Goal: Transaction & Acquisition: Obtain resource

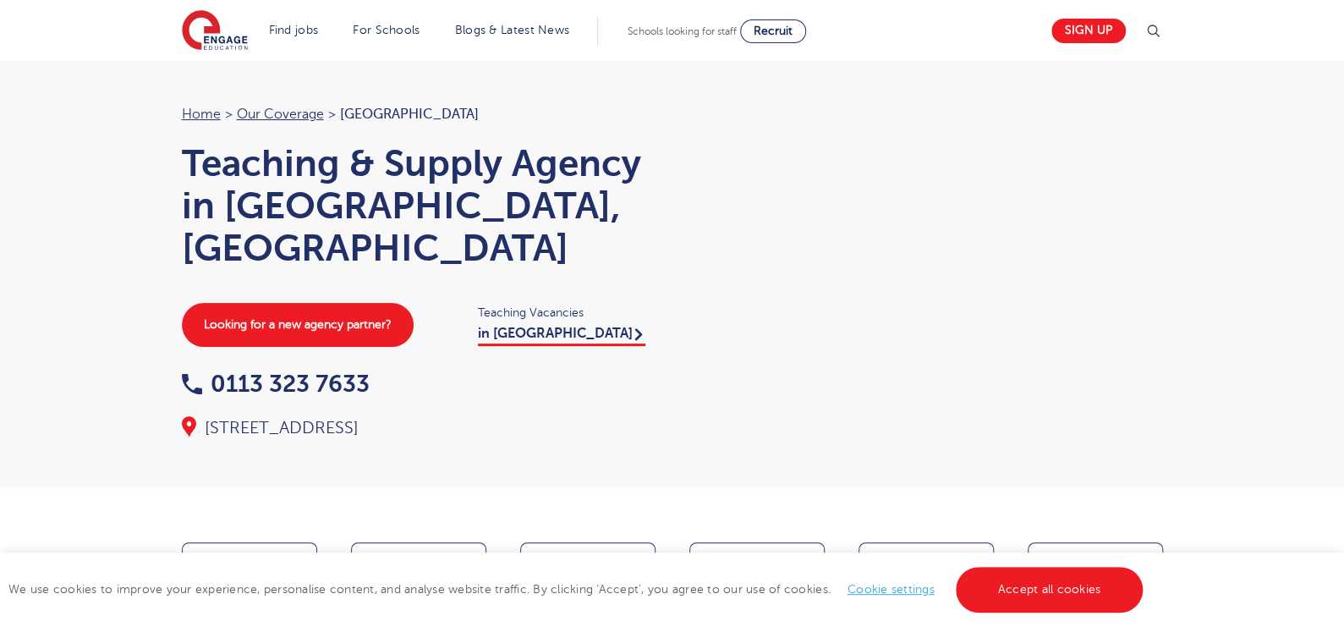
scroll to position [418, 0]
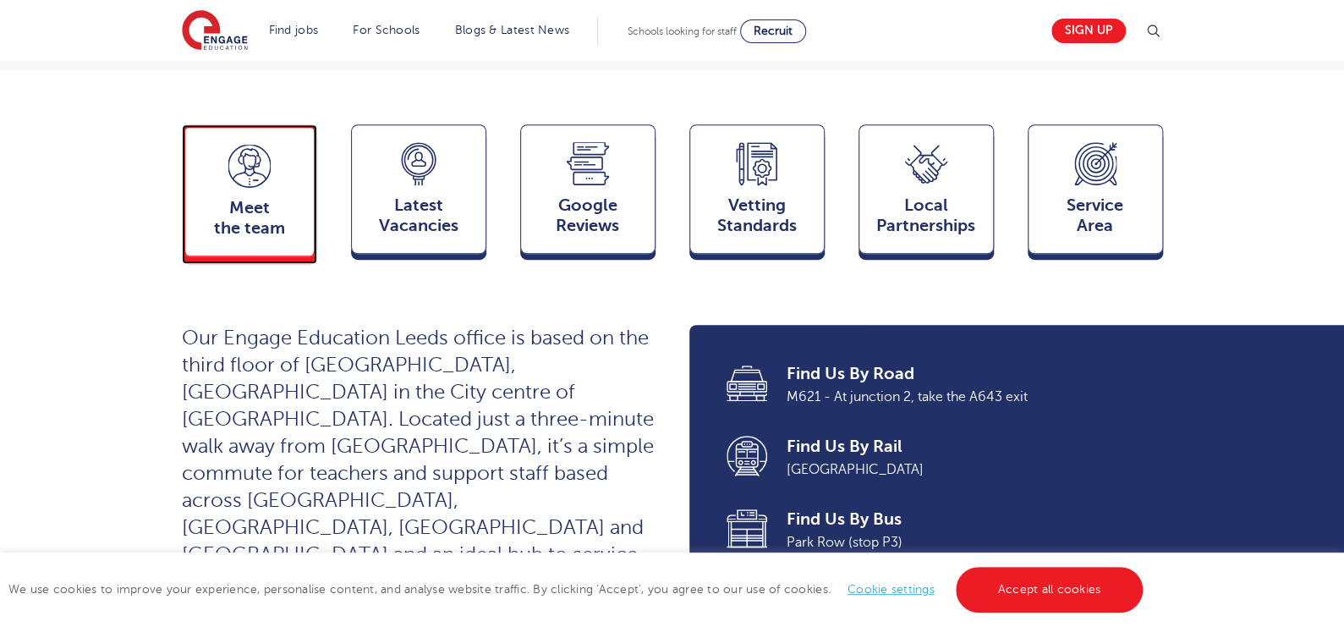
click at [255, 199] on span "Meet the team" at bounding box center [250, 218] width 112 height 41
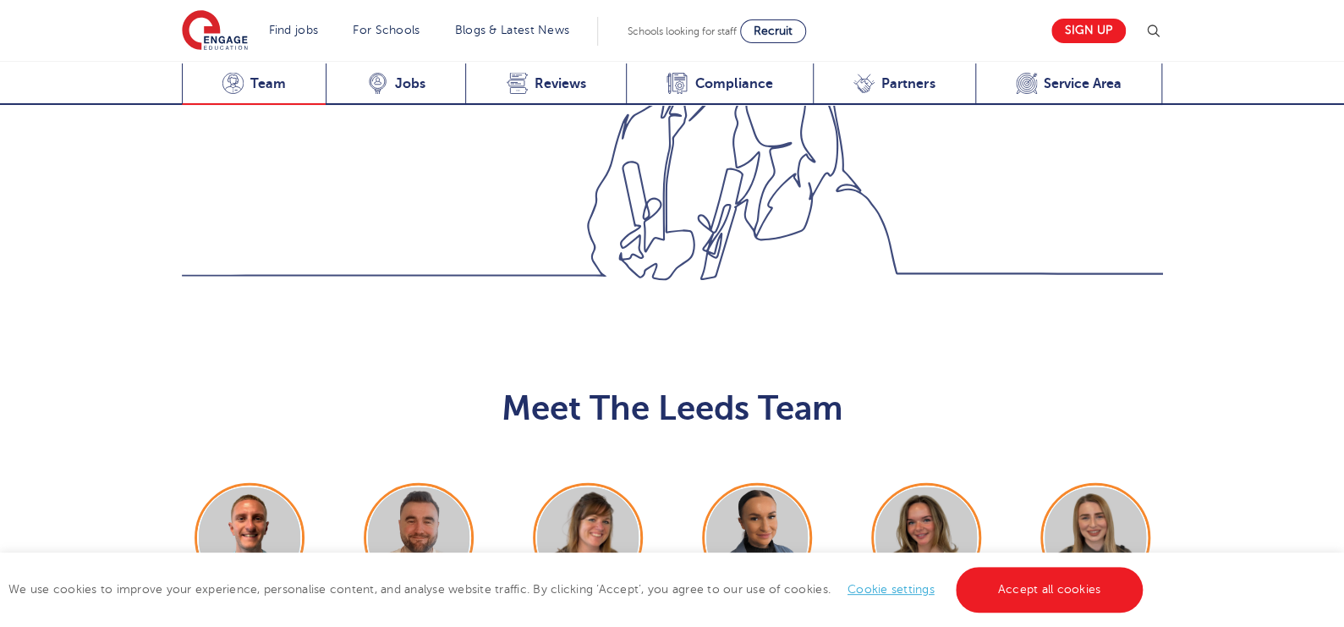
scroll to position [1845, 0]
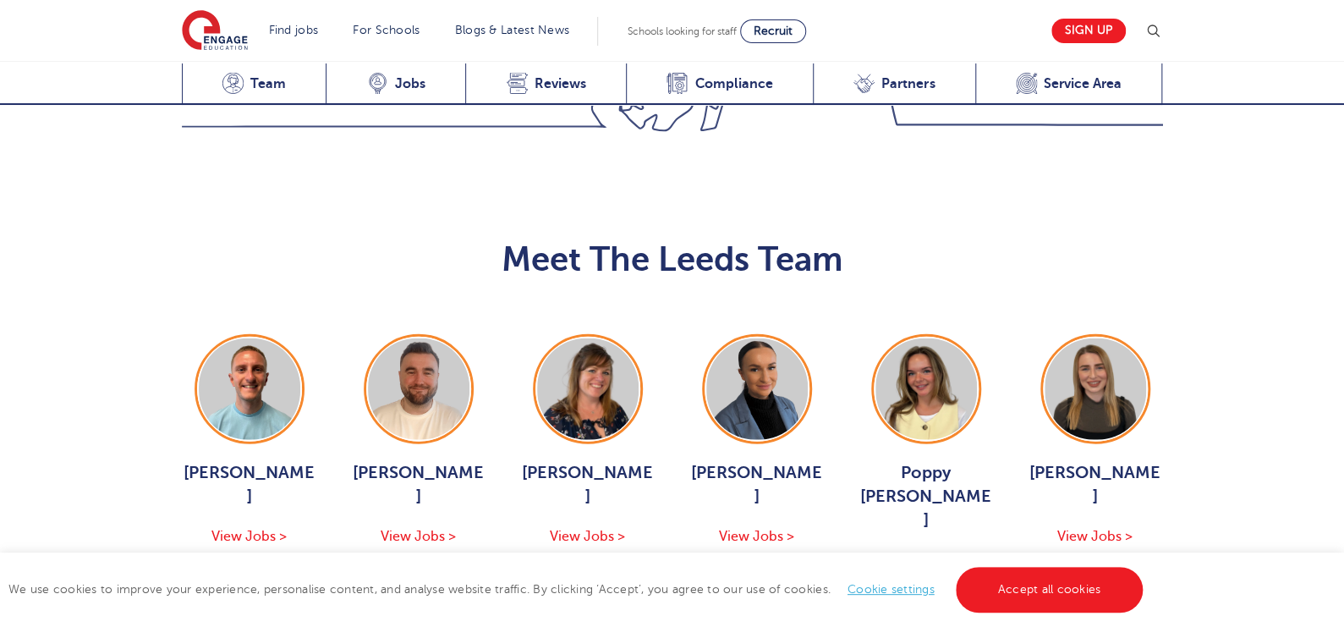
click at [589, 605] on button "Show More Of The Team" at bounding box center [672, 621] width 222 height 32
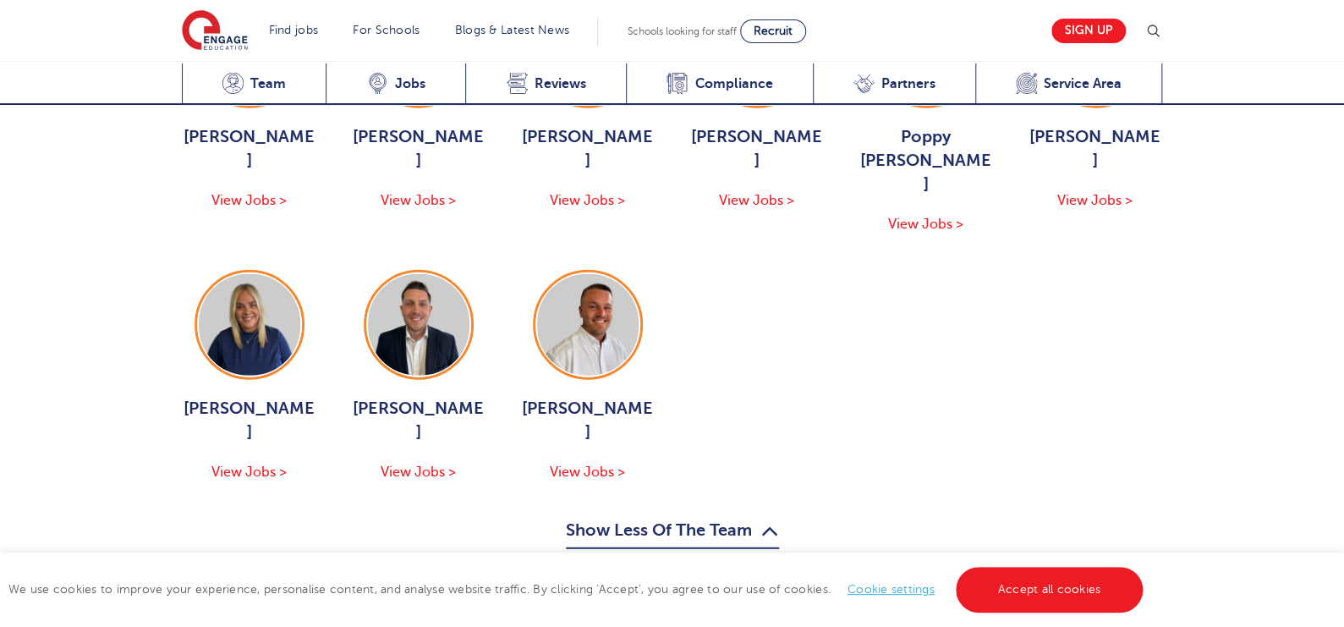
scroll to position [2204, 0]
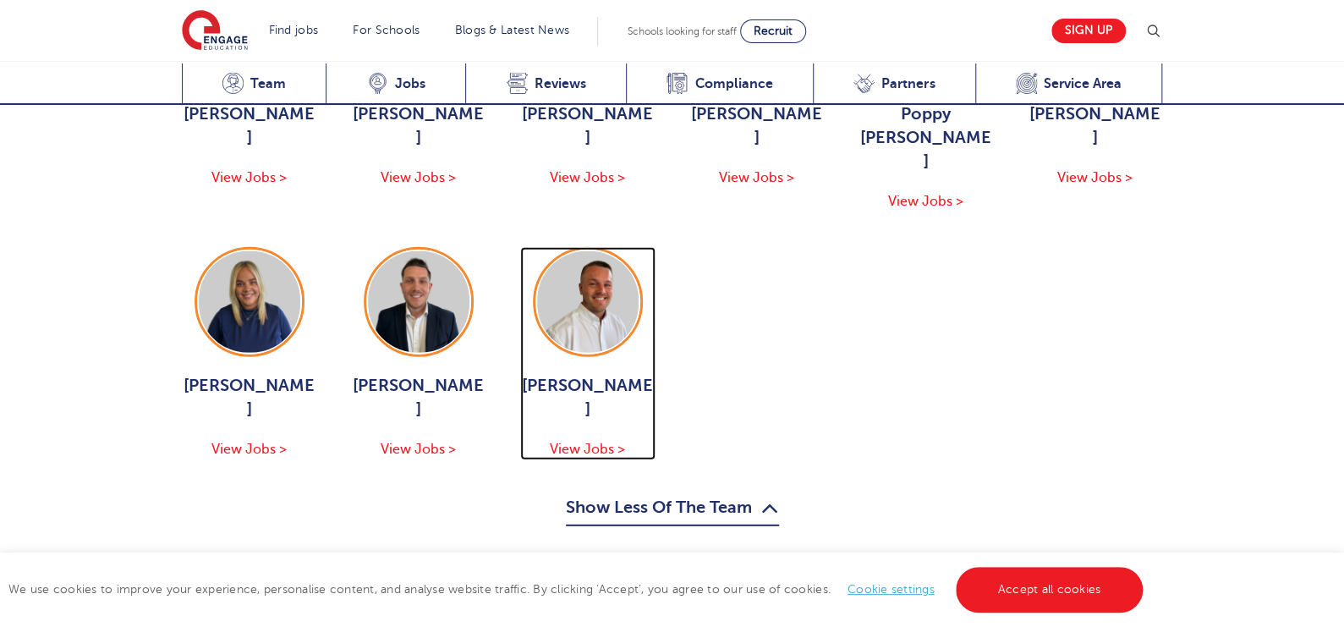
click at [570, 374] on div "Liam Ffrench View Jobs >" at bounding box center [587, 417] width 135 height 86
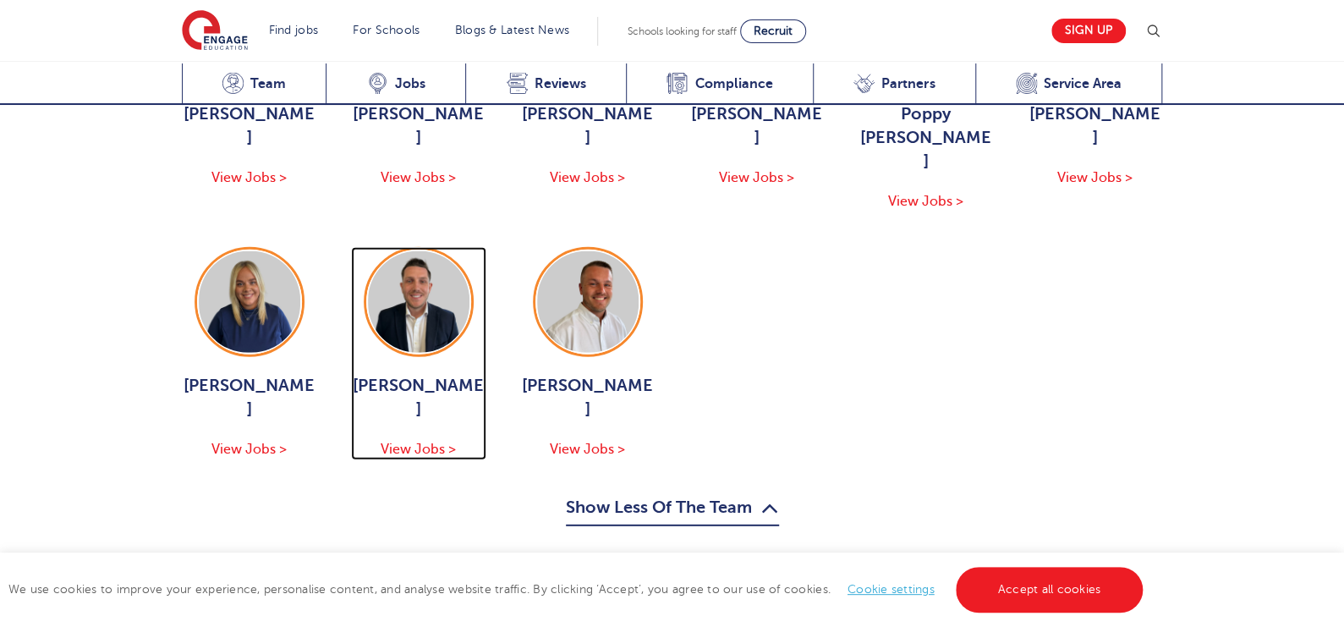
click at [451, 374] on span "Declan Goodman" at bounding box center [418, 397] width 135 height 47
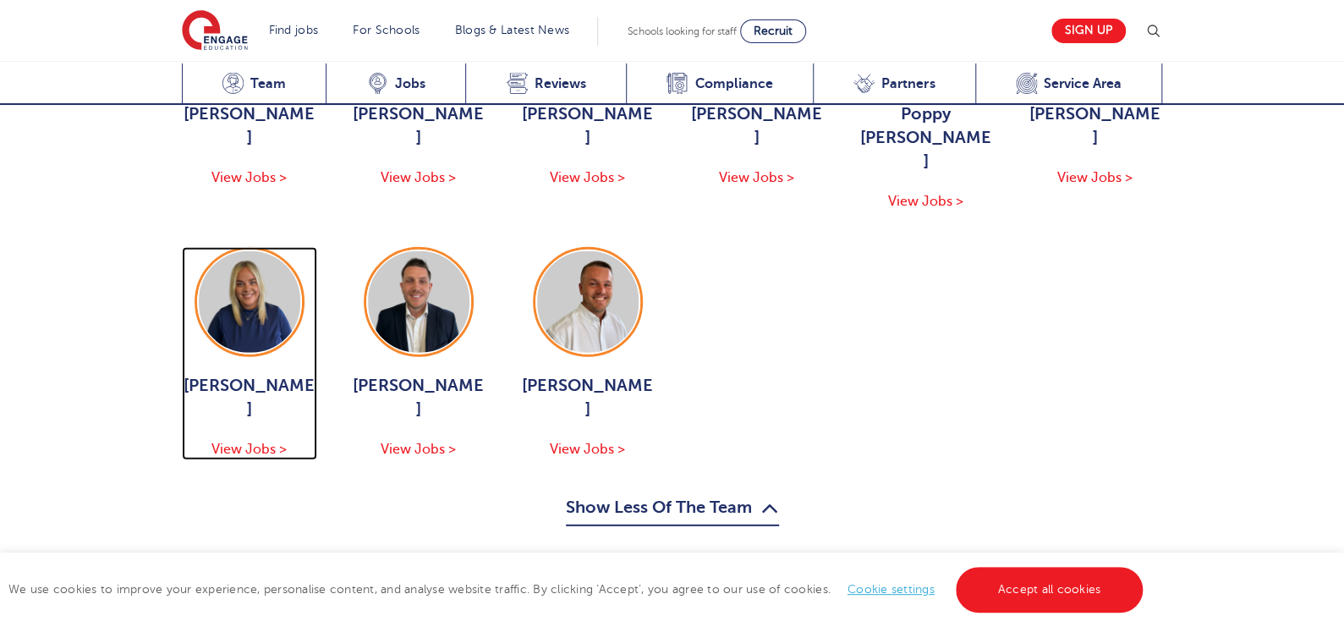
click at [263, 374] on span "[PERSON_NAME]" at bounding box center [249, 397] width 135 height 47
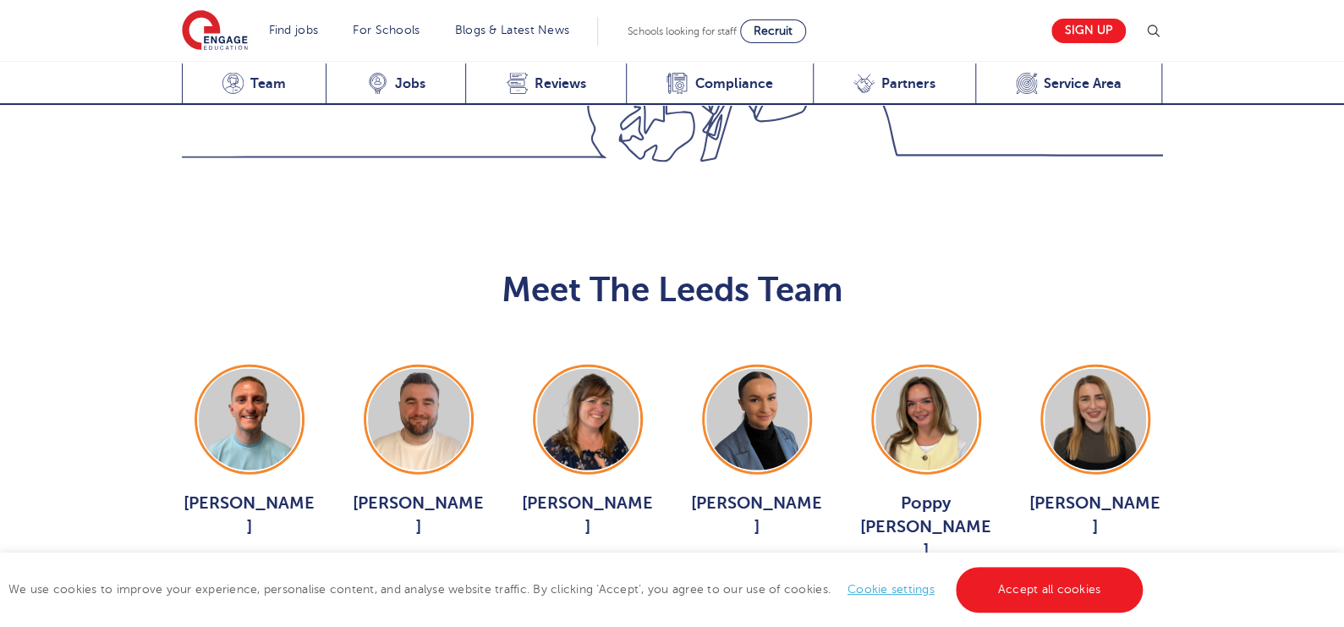
scroll to position [1822, 0]
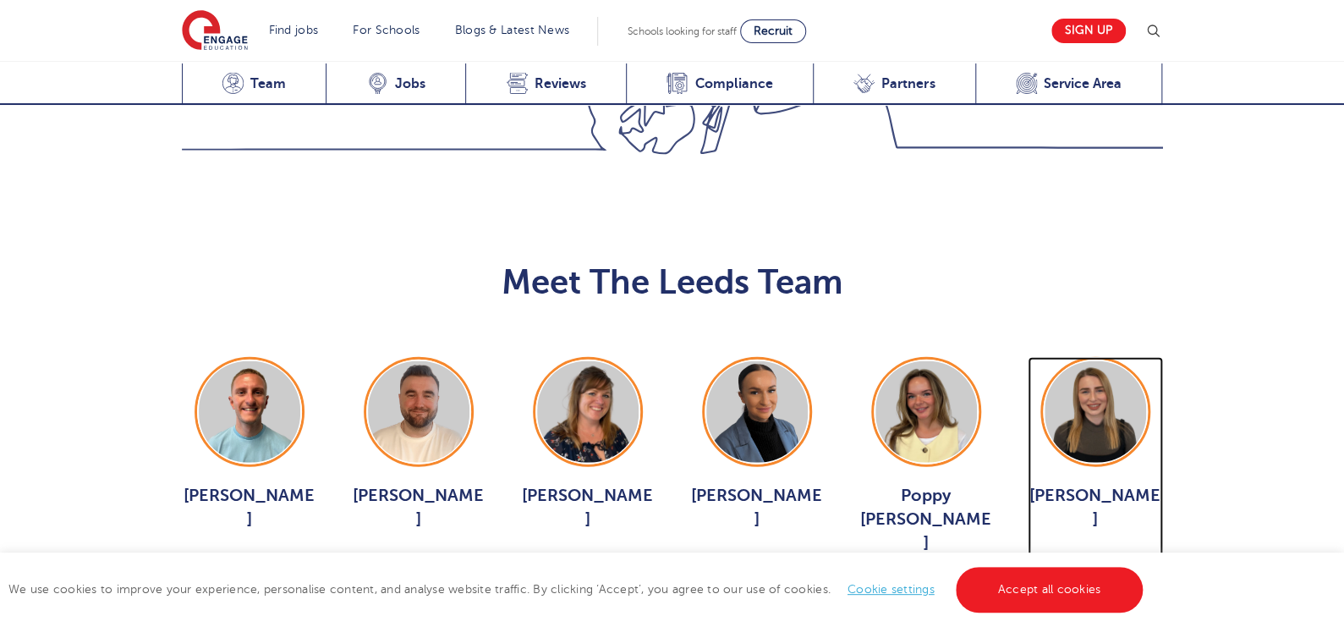
click at [1104, 551] on span "View Jobs >" at bounding box center [1094, 558] width 75 height 15
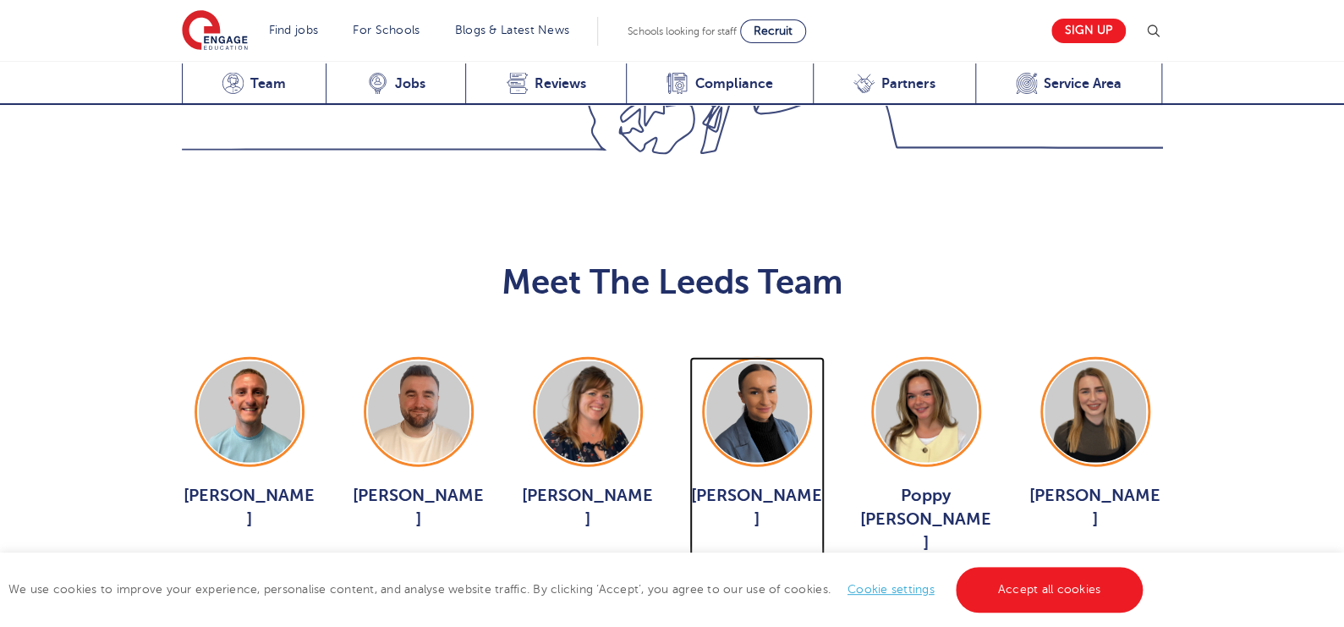
click at [744, 484] on span "Holly Johnson" at bounding box center [756, 507] width 135 height 47
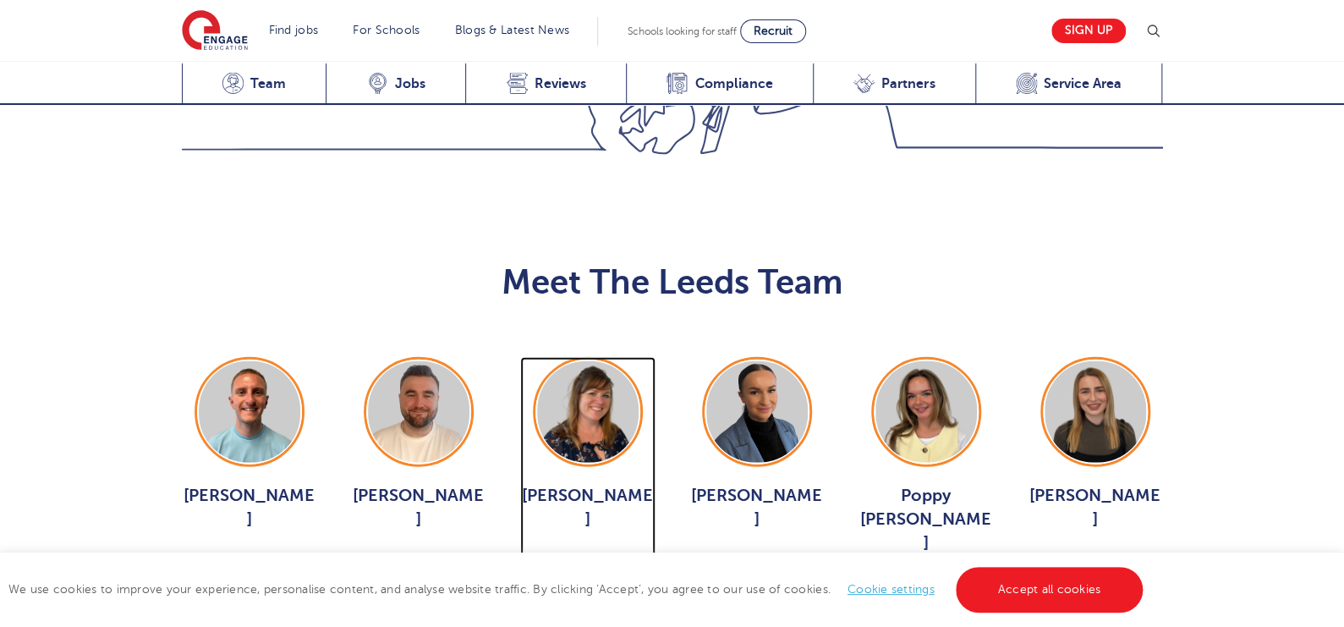
click at [566, 484] on span "Joanne Wright" at bounding box center [587, 507] width 135 height 47
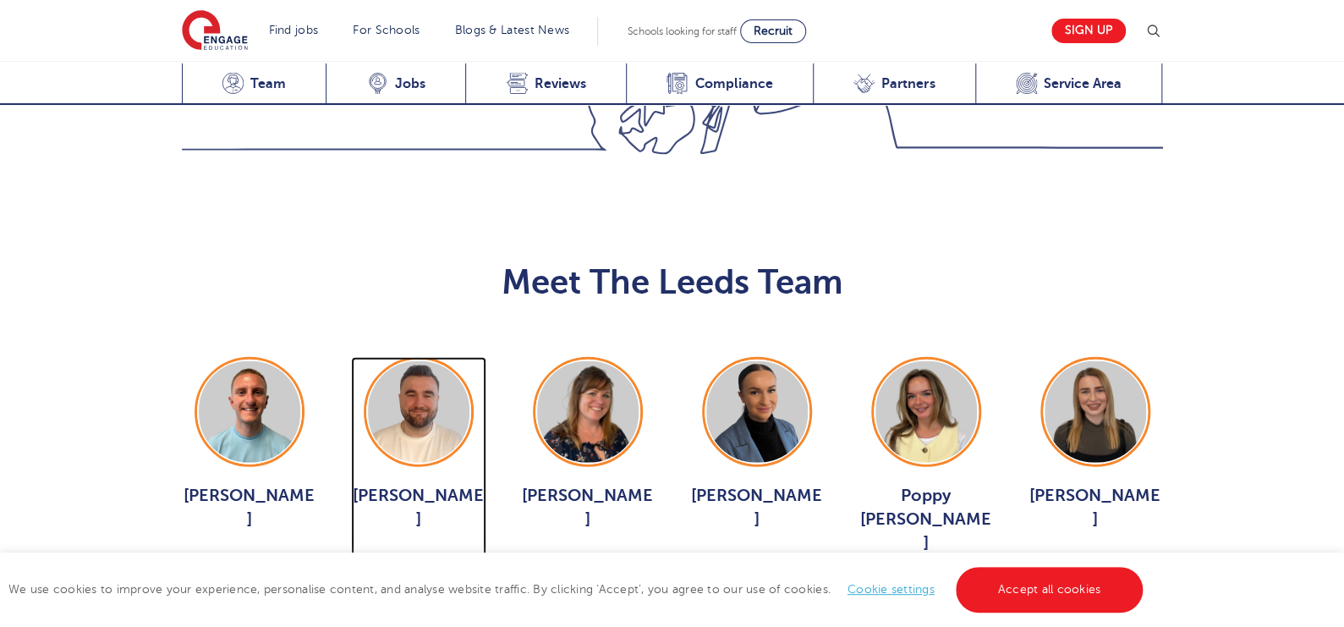
click at [441, 357] on div "Chris Rushton View Jobs >" at bounding box center [418, 463] width 135 height 213
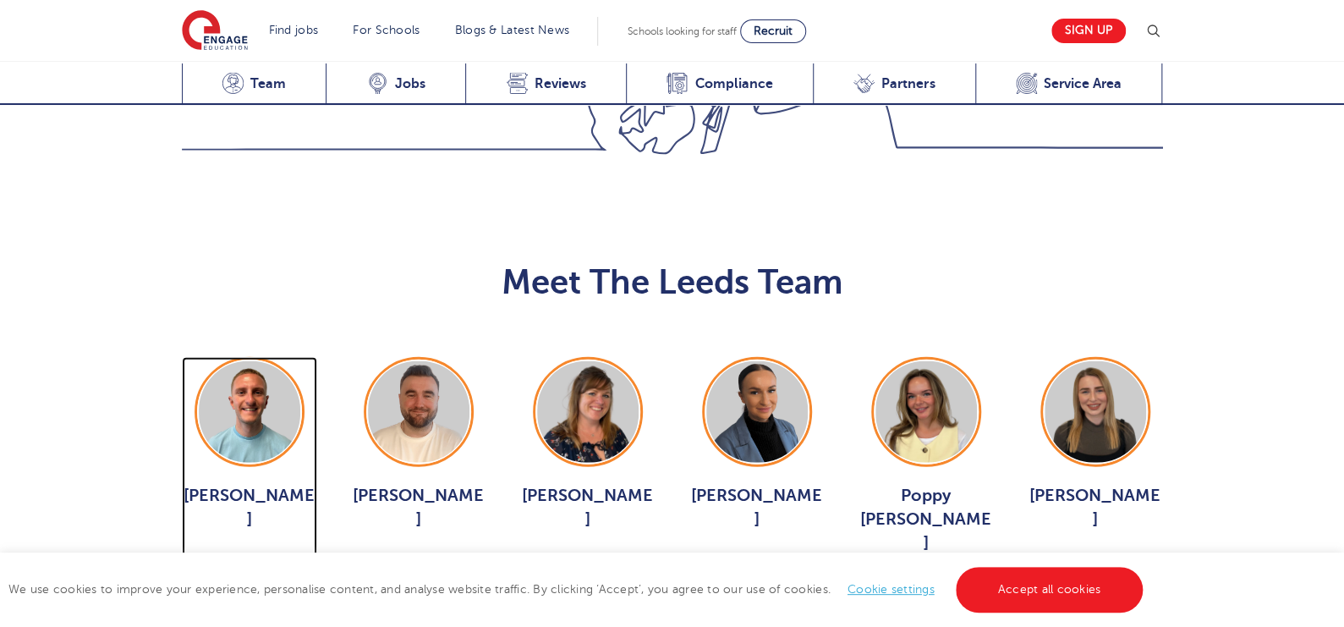
click at [254, 361] on img at bounding box center [249, 411] width 101 height 101
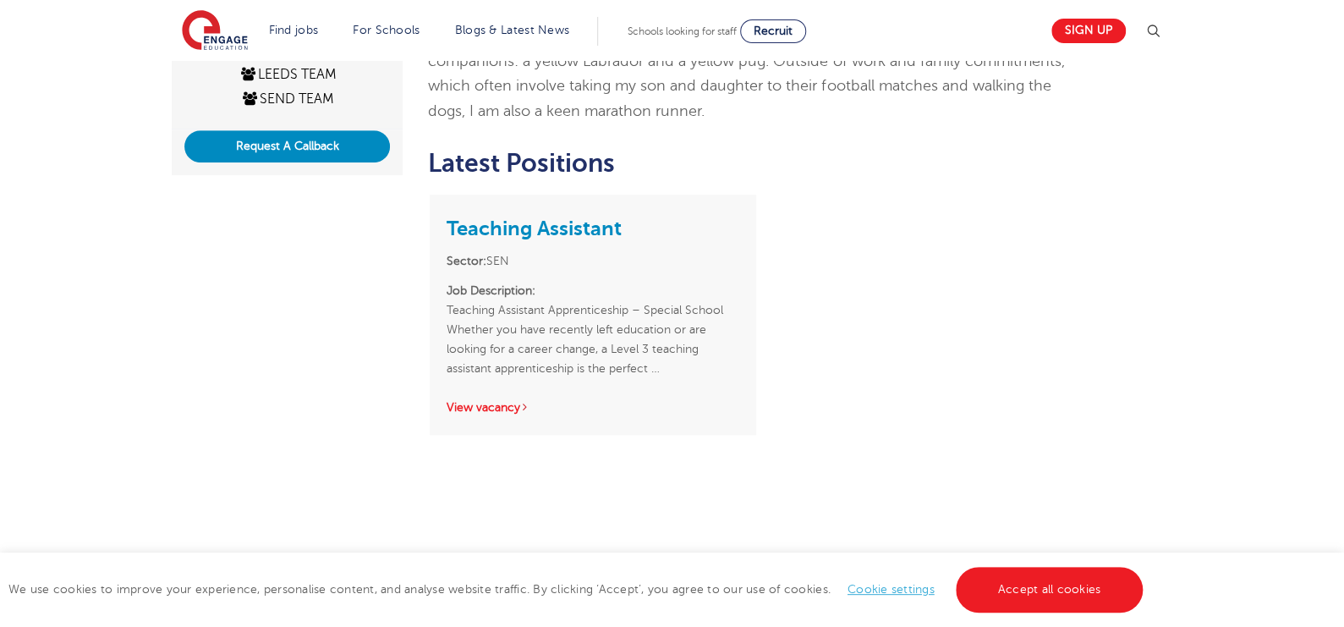
scroll to position [470, 0]
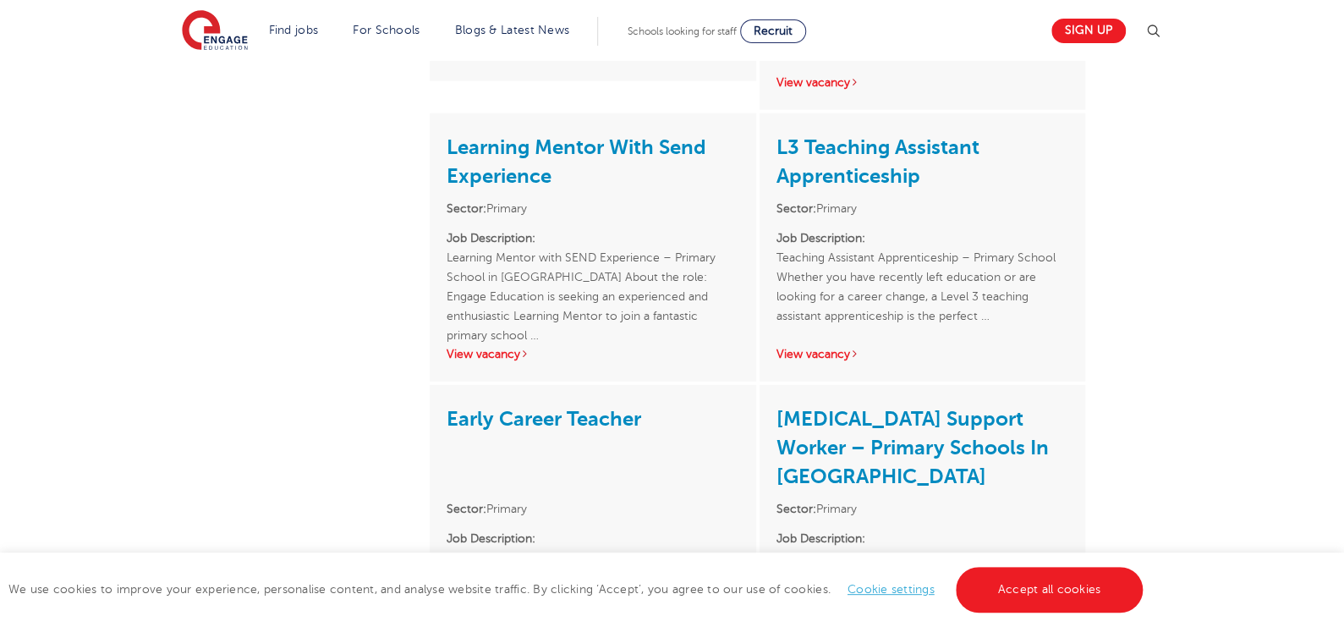
scroll to position [2310, 0]
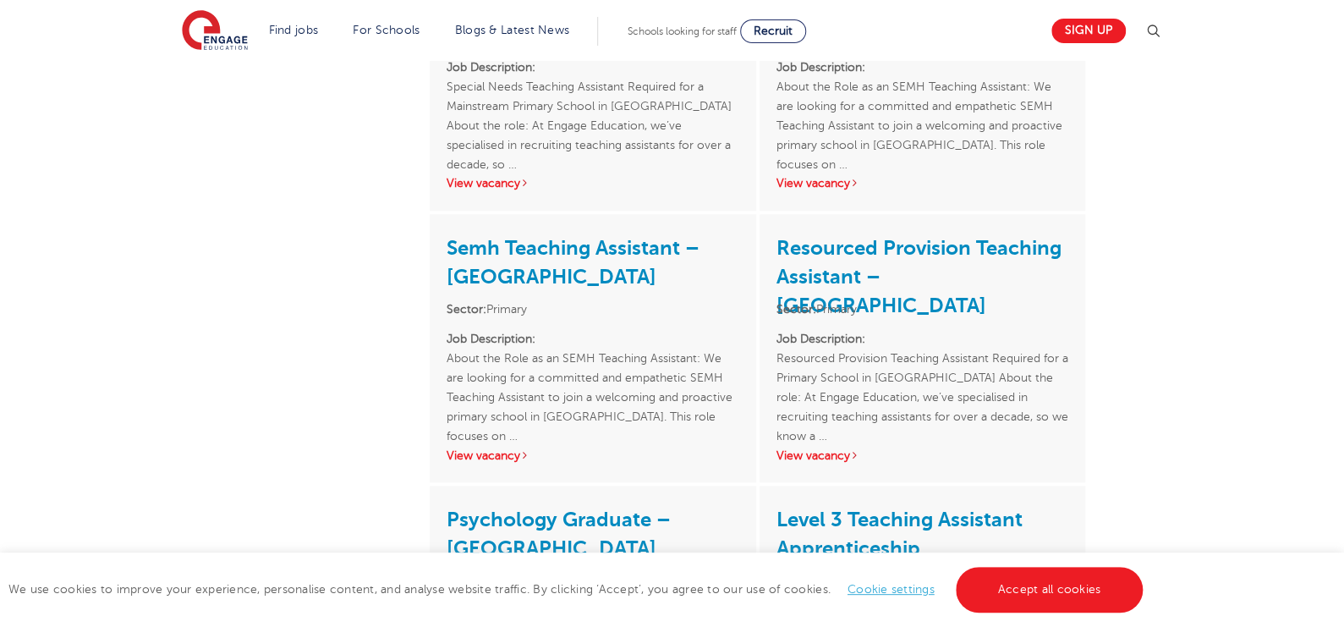
scroll to position [1111, 0]
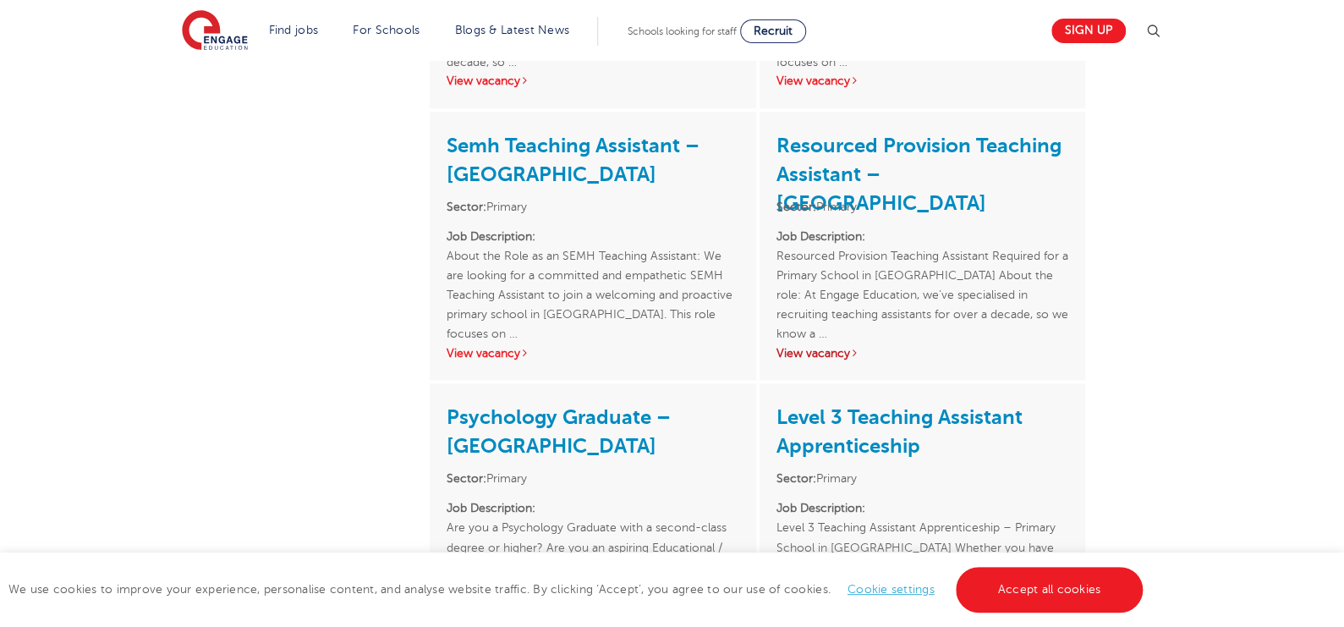
click at [835, 347] on link "View vacancy" at bounding box center [817, 353] width 83 height 13
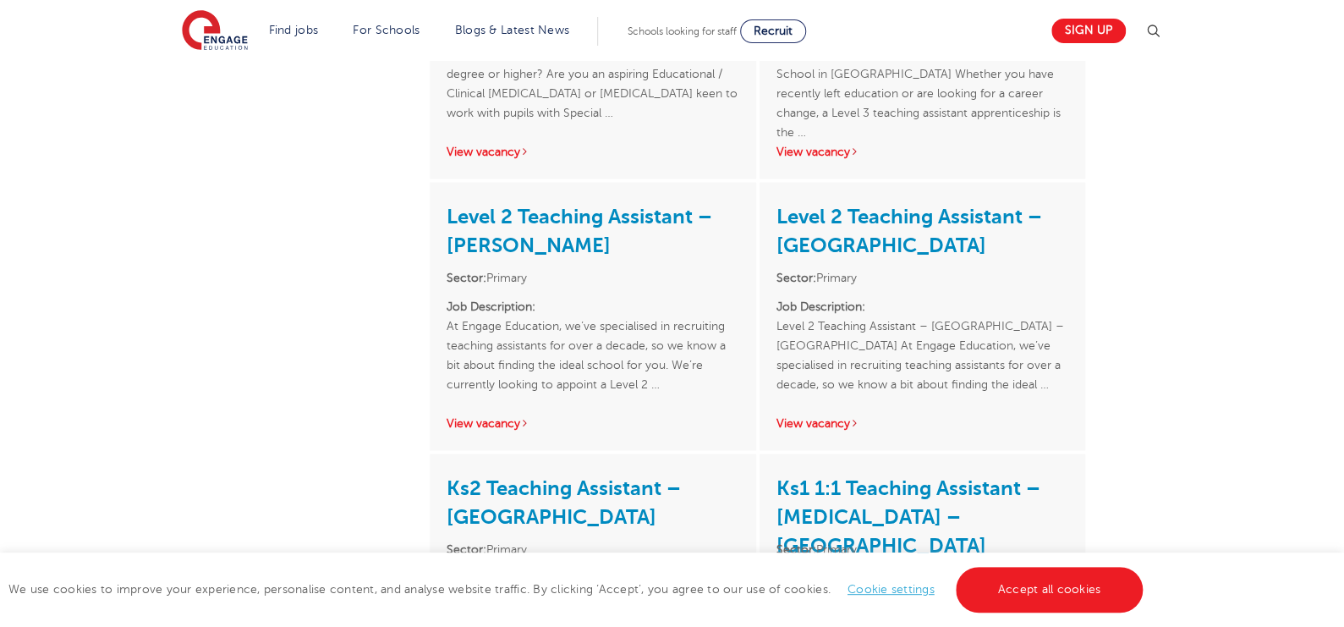
scroll to position [1713, 0]
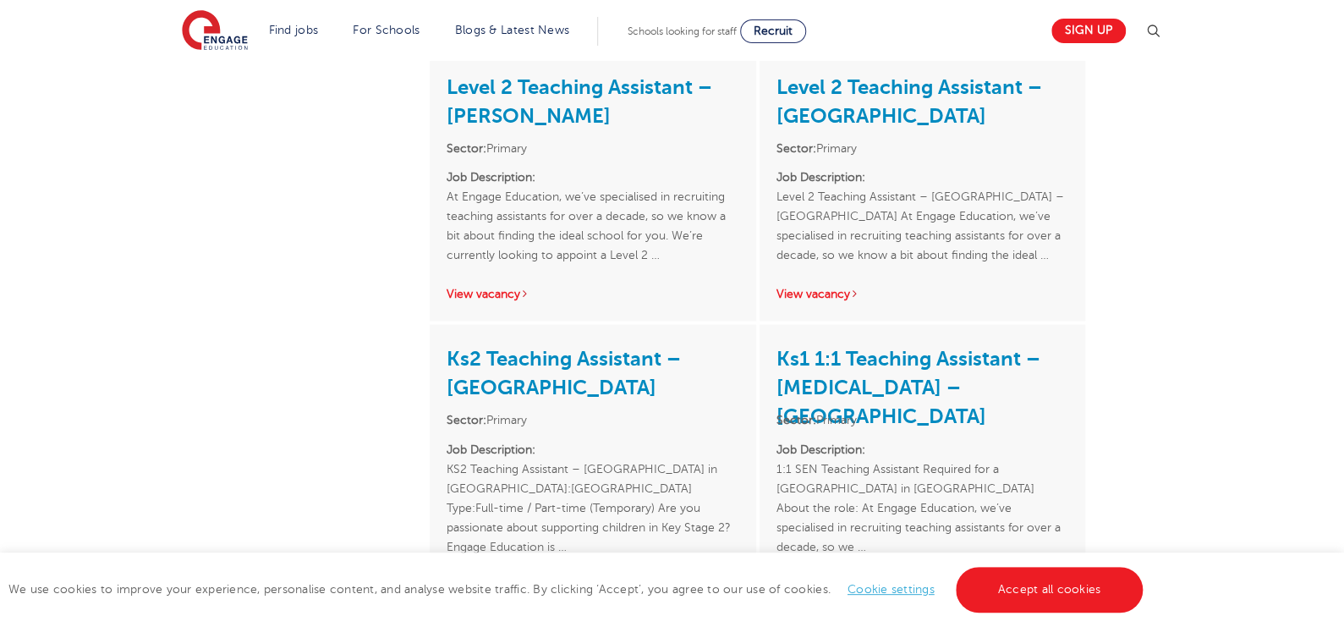
drag, startPoint x: 1333, startPoint y: 349, endPoint x: 1345, endPoint y: 400, distance: 52.1
click at [1343, 400] on html "Find jobs All vacancies We have one of the UK's largest database. and with hund…" at bounding box center [672, 195] width 1344 height 3817
click at [1310, 329] on div "Hannah Day ACTIVE JOBS 17 OFFICE(S) Leeds Request A Callback Hello, my name is …" at bounding box center [672, 64] width 1344 height 3173
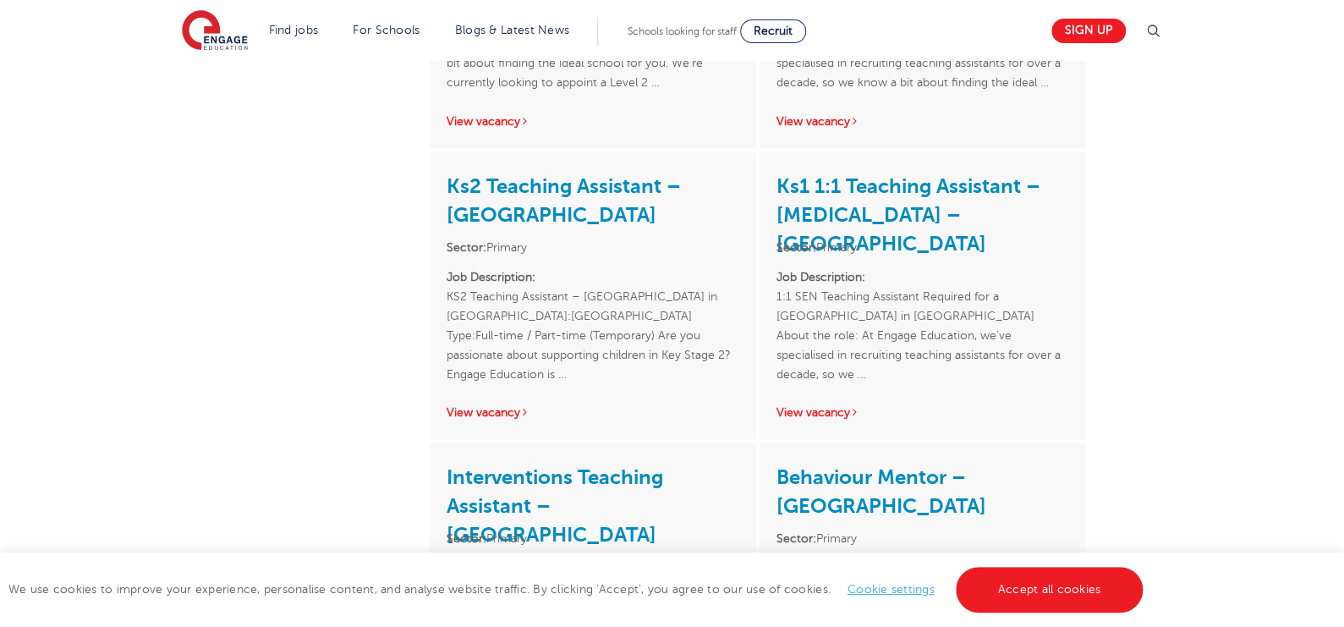
scroll to position [1890, 0]
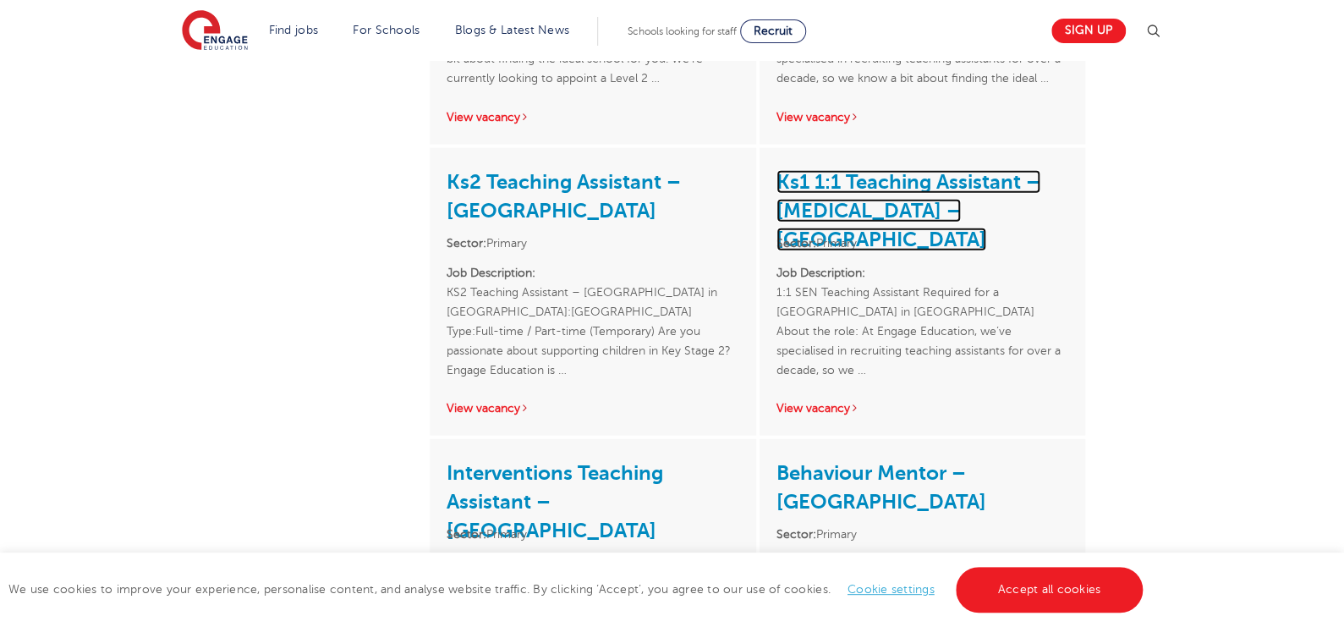
click at [878, 170] on link "Ks1 1:1 Teaching Assistant – Autism – North Leeds" at bounding box center [908, 210] width 264 height 81
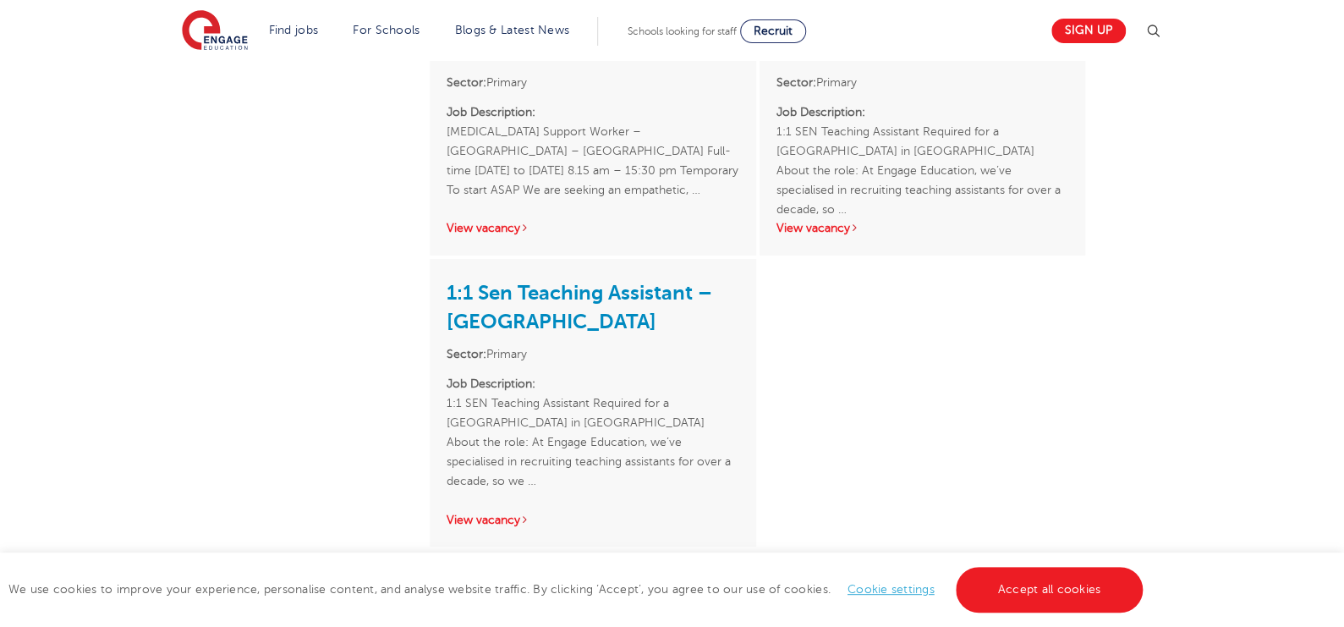
scroll to position [2679, 0]
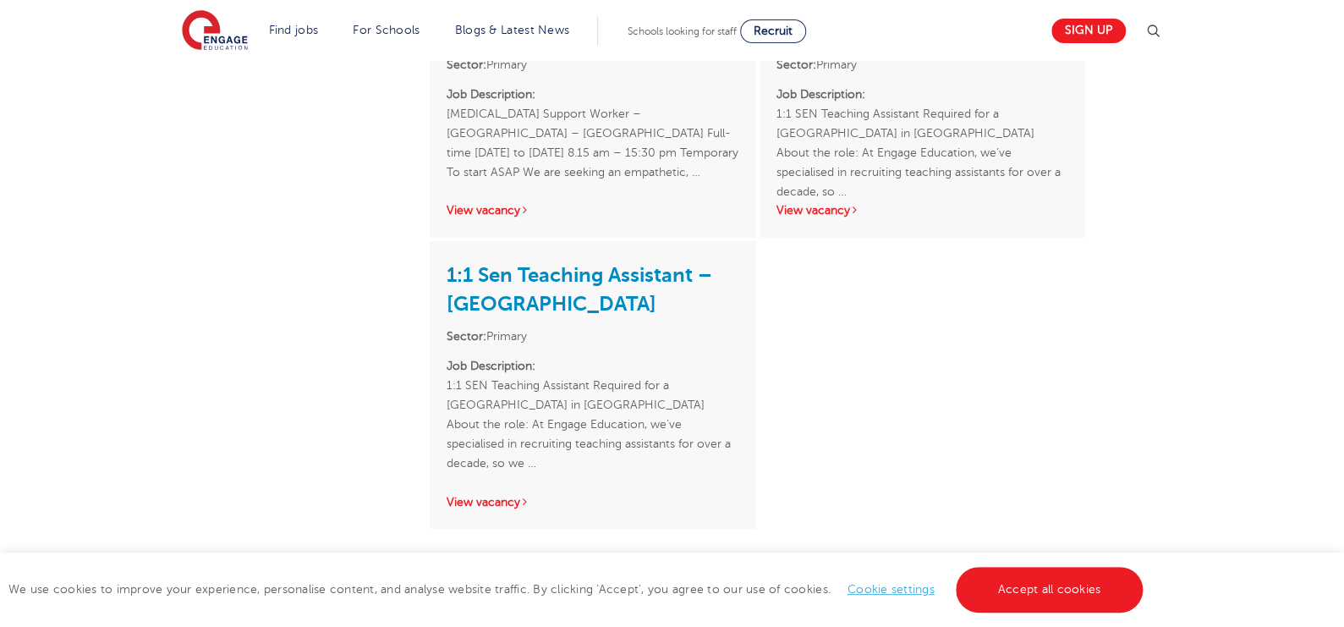
click at [614, 272] on h3 "1:1 Sen Teaching Assistant – North Leeds" at bounding box center [592, 288] width 292 height 60
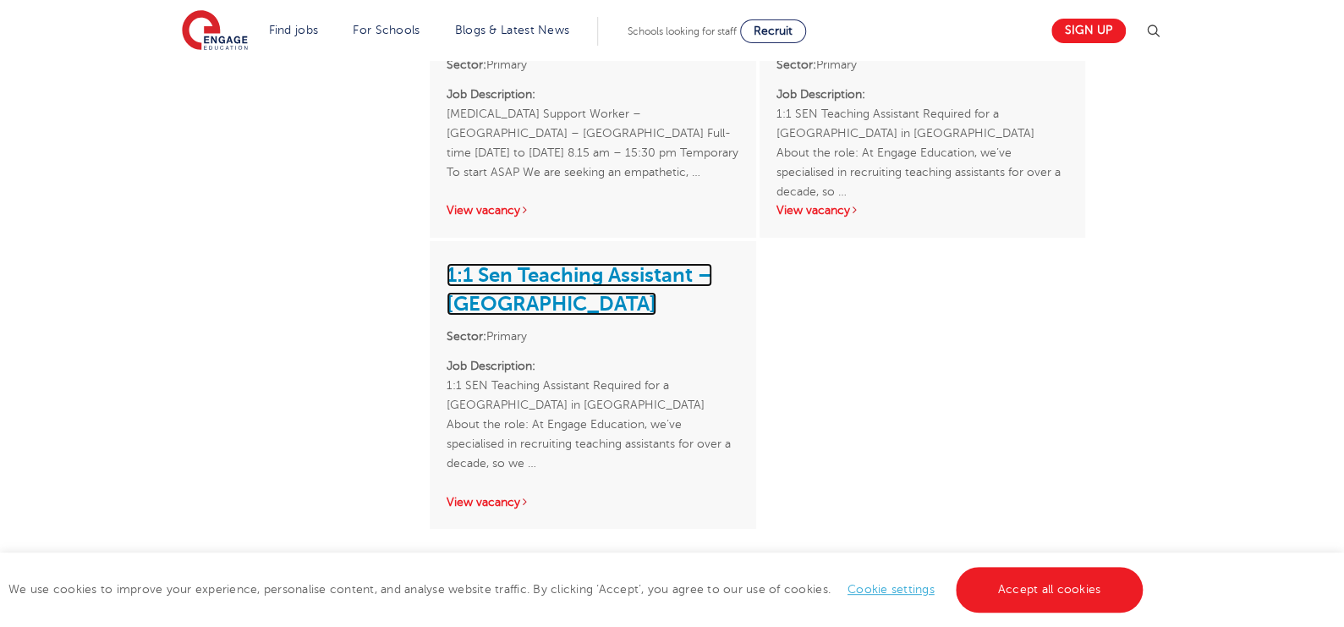
click at [590, 263] on link "1:1 Sen Teaching Assistant – North Leeds" at bounding box center [579, 289] width 266 height 52
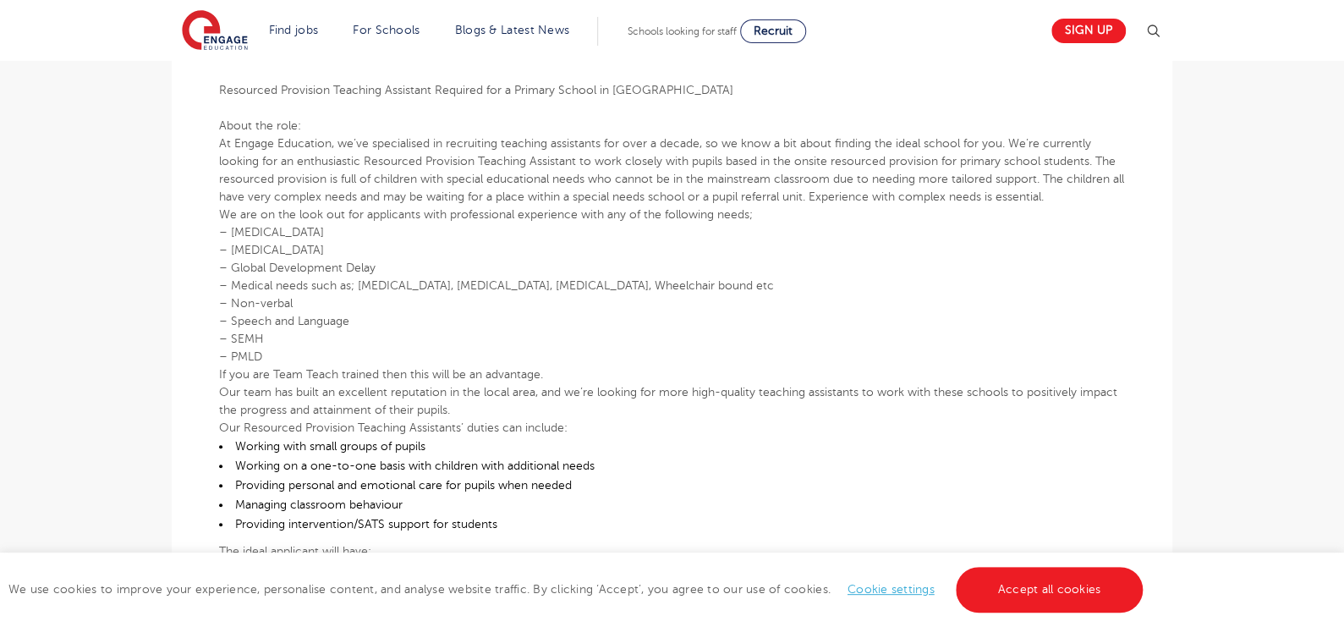
scroll to position [508, 0]
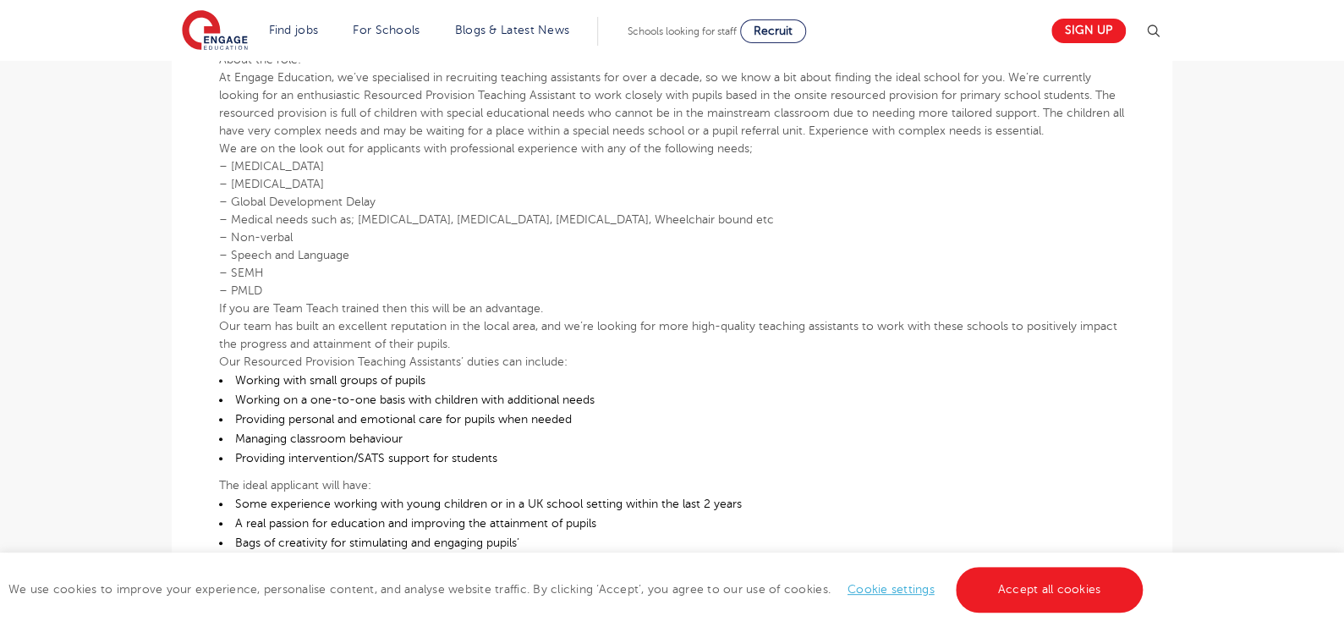
click at [1343, 255] on html "Find jobs All vacancies We have one of the UK's largest database. and with hund…" at bounding box center [672, 601] width 1344 height 2335
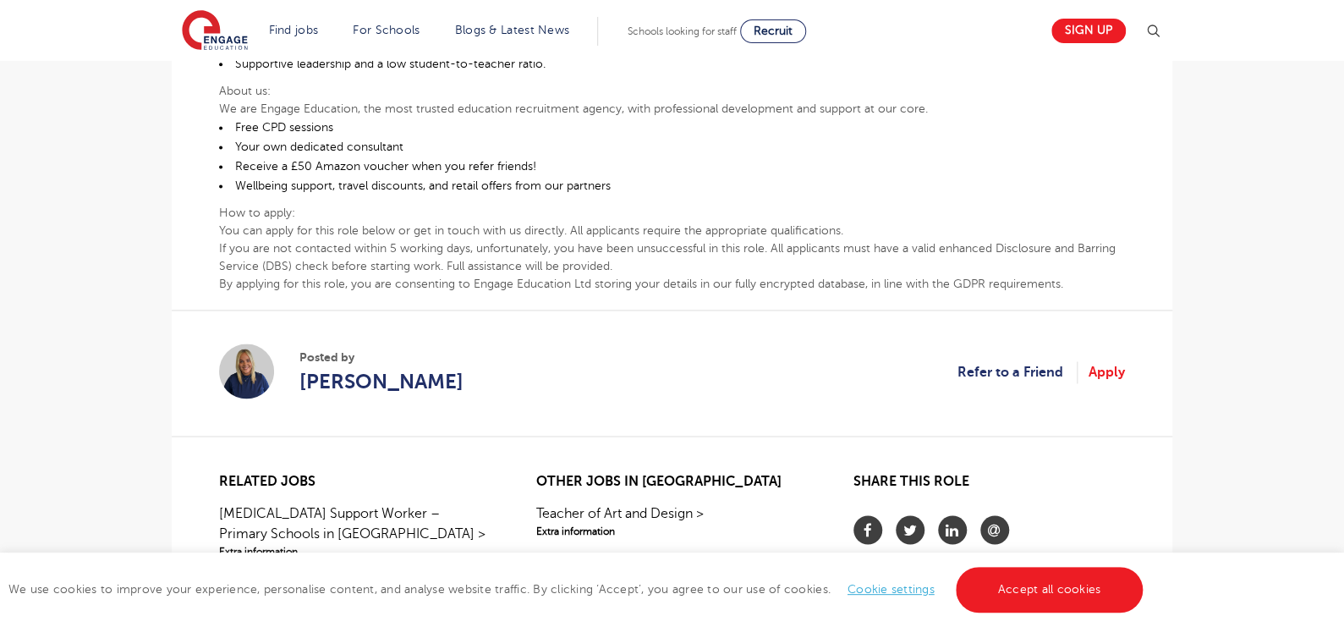
scroll to position [1131, 0]
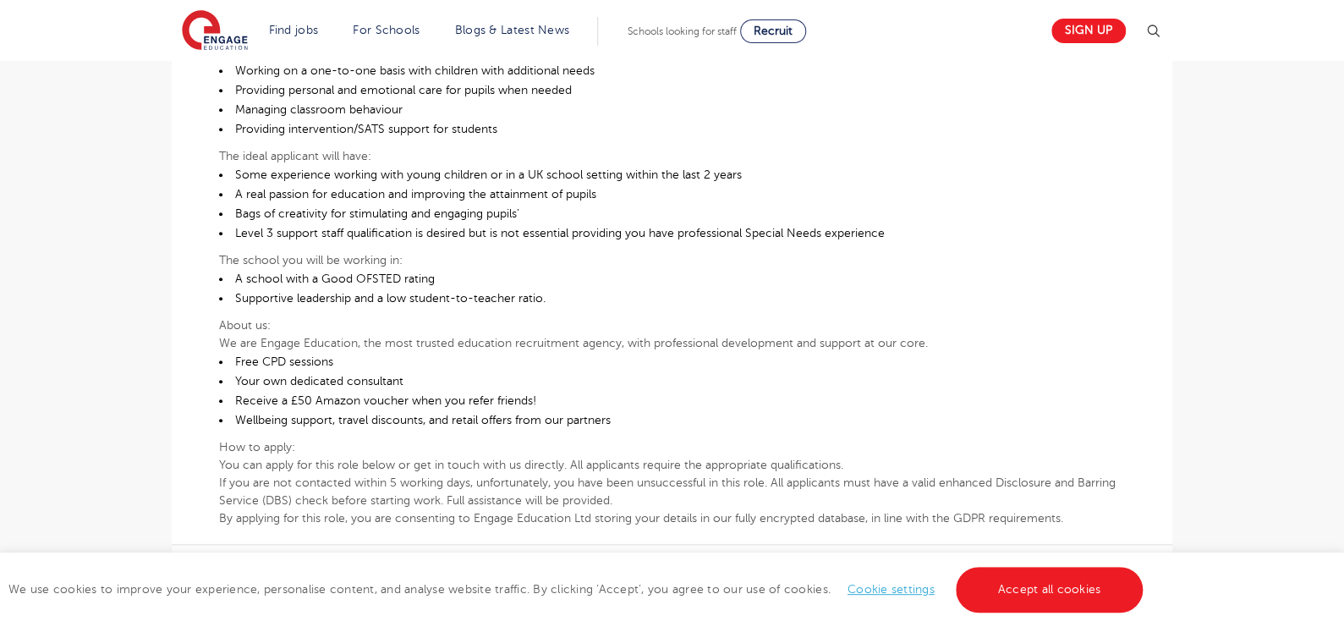
scroll to position [748, 0]
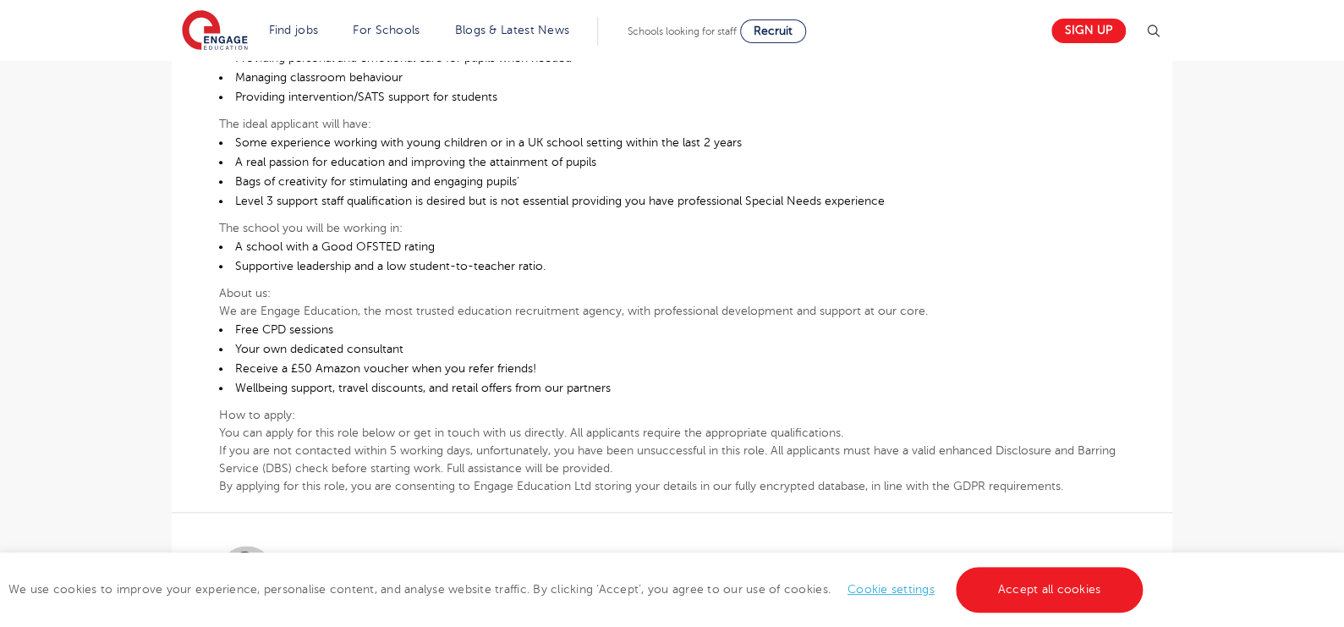
click at [1343, 322] on html "Find jobs All vacancies We have one of the UK's largest database. and with hund…" at bounding box center [672, 330] width 1344 height 2156
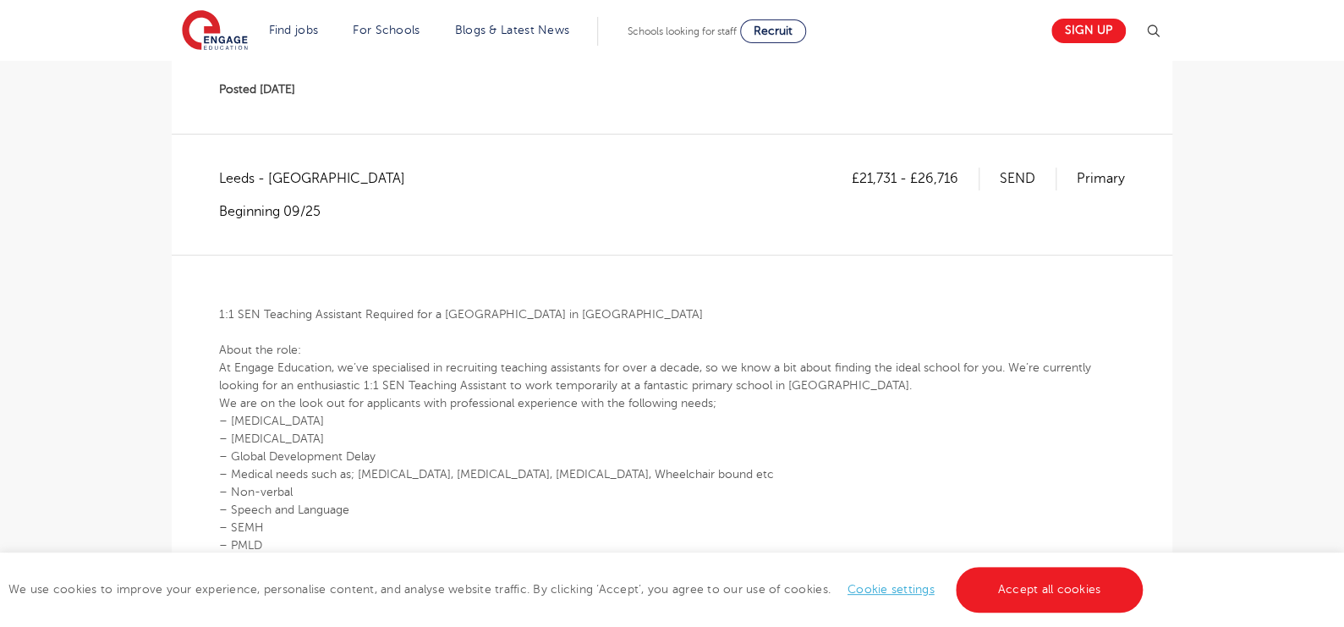
scroll to position [65, 0]
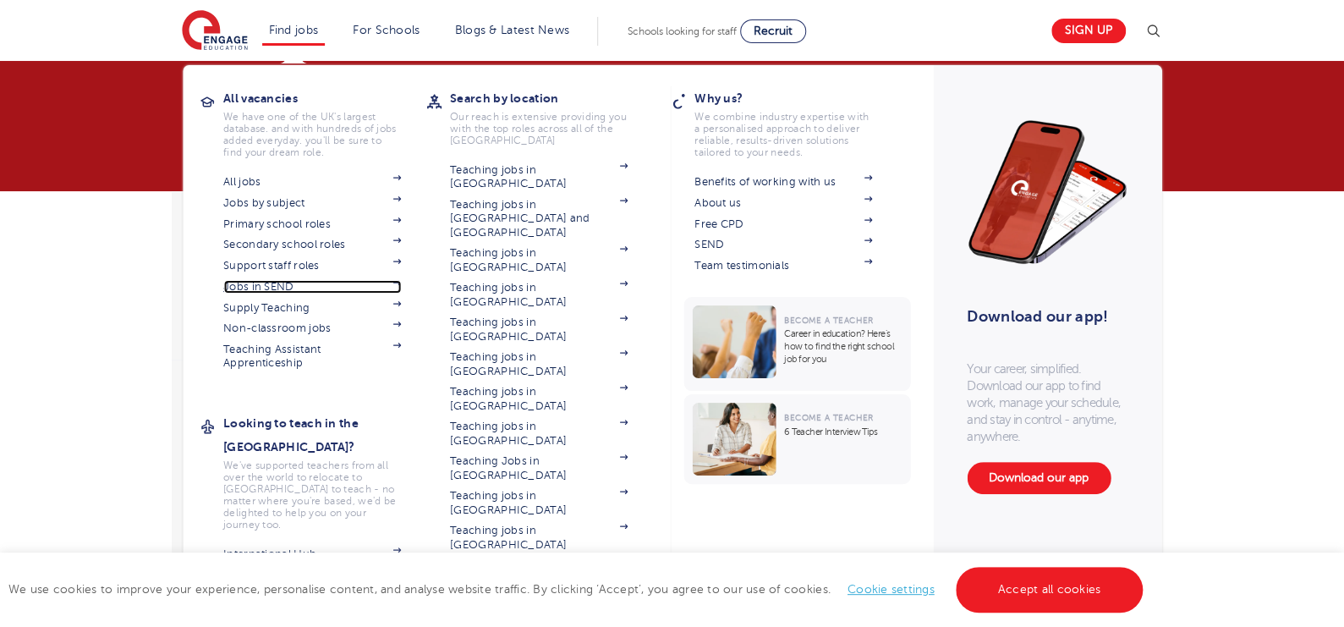
click at [329, 286] on link "Jobs in SEND" at bounding box center [312, 287] width 178 height 14
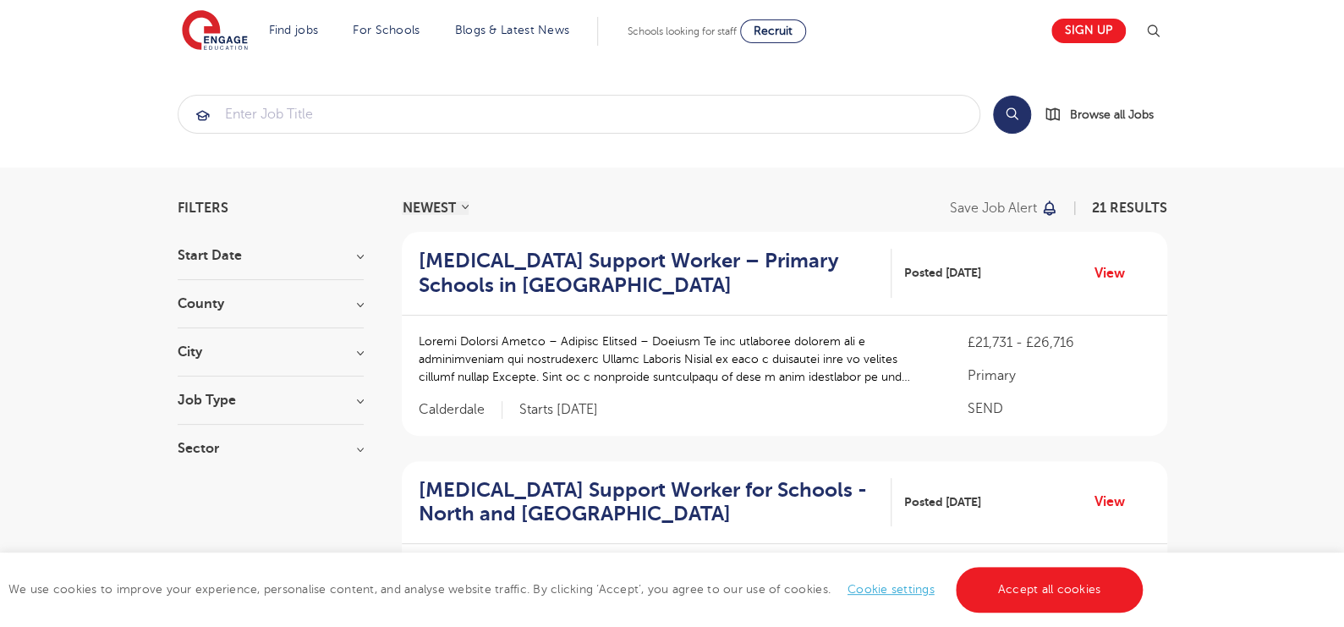
click at [299, 357] on h3 "City" at bounding box center [271, 352] width 186 height 14
click at [240, 387] on label "Leeds 12" at bounding box center [283, 397] width 161 height 45
click at [214, 387] on input "Leeds 12" at bounding box center [208, 384] width 11 height 11
checkbox input "true"
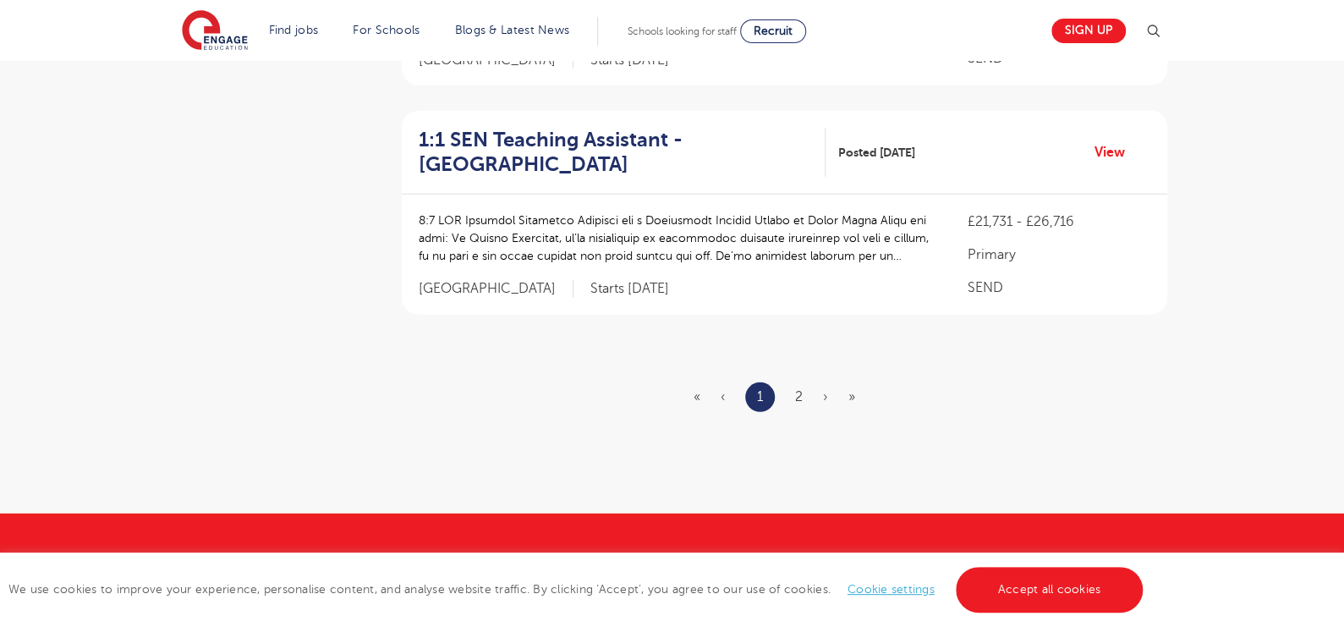
scroll to position [2187, 0]
